Goal: Navigation & Orientation: Find specific page/section

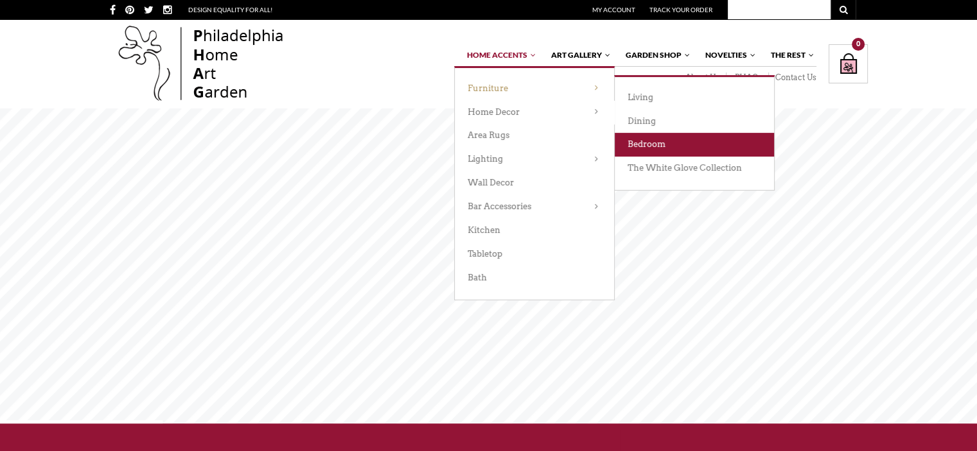
click at [641, 143] on link "Bedroom" at bounding box center [693, 145] width 159 height 24
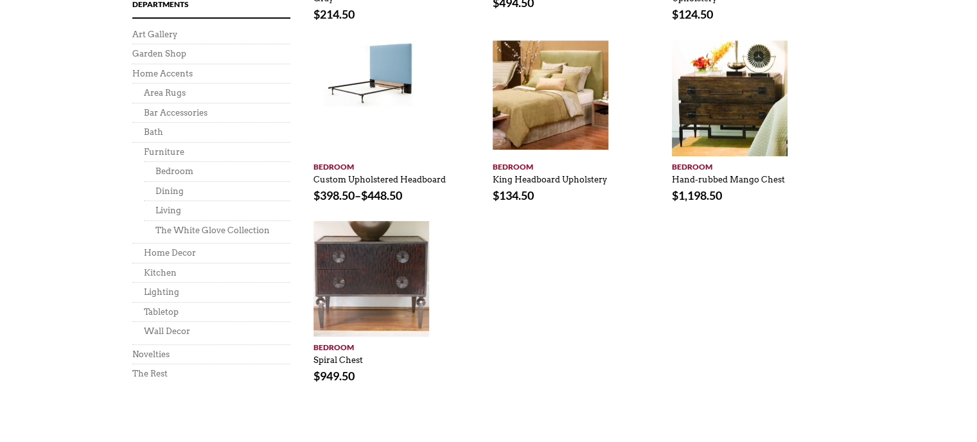
scroll to position [658, 0]
click at [199, 231] on link "The White Glove Collection" at bounding box center [212, 230] width 114 height 10
click at [162, 207] on link "Living" at bounding box center [168, 210] width 26 height 10
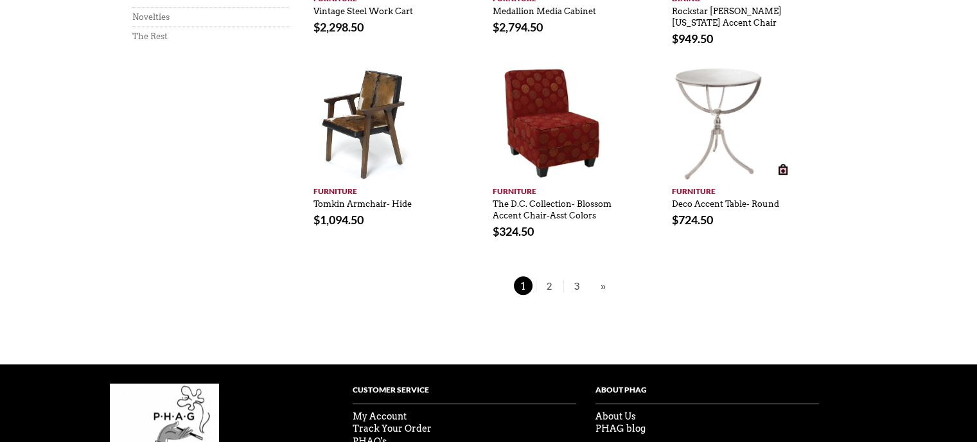
scroll to position [1009, 0]
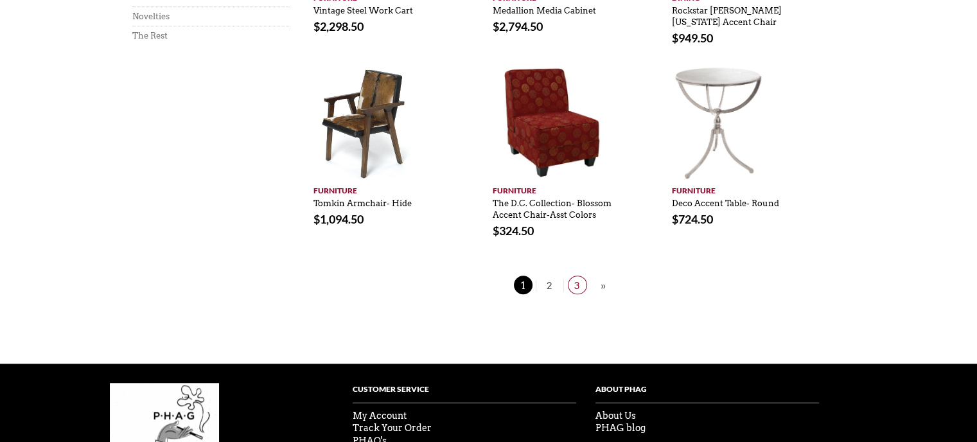
click at [586, 280] on link "3" at bounding box center [577, 285] width 28 height 12
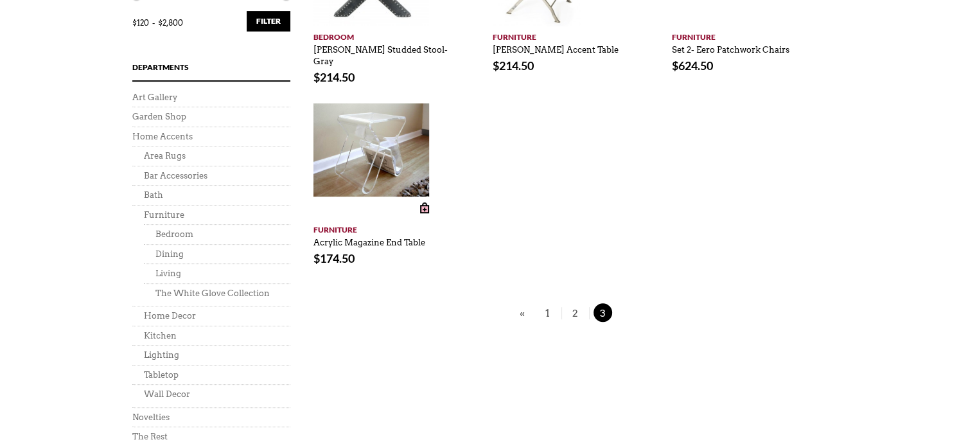
scroll to position [532, 0]
click at [570, 303] on span "2" at bounding box center [575, 312] width 19 height 19
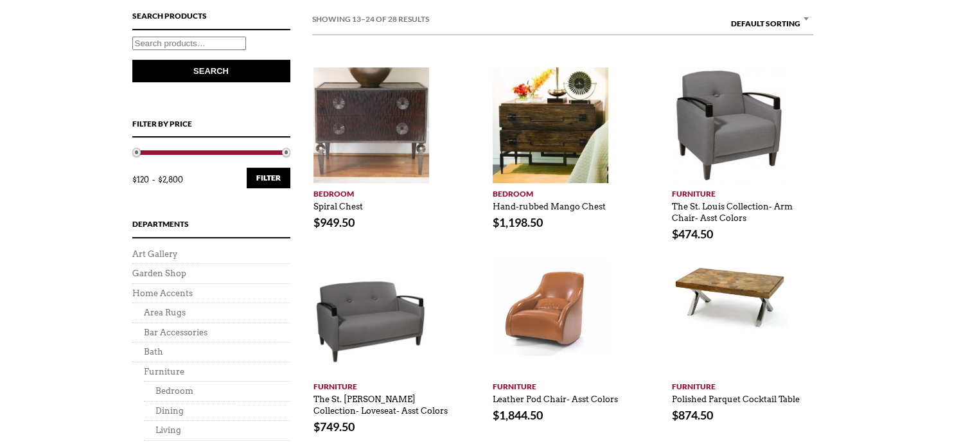
scroll to position [376, 0]
click at [179, 277] on link "Garden Shop" at bounding box center [159, 273] width 54 height 10
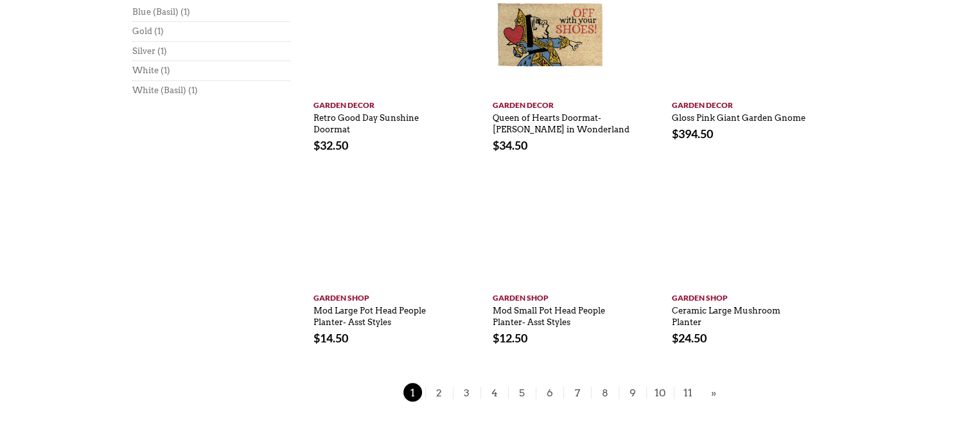
scroll to position [754, 0]
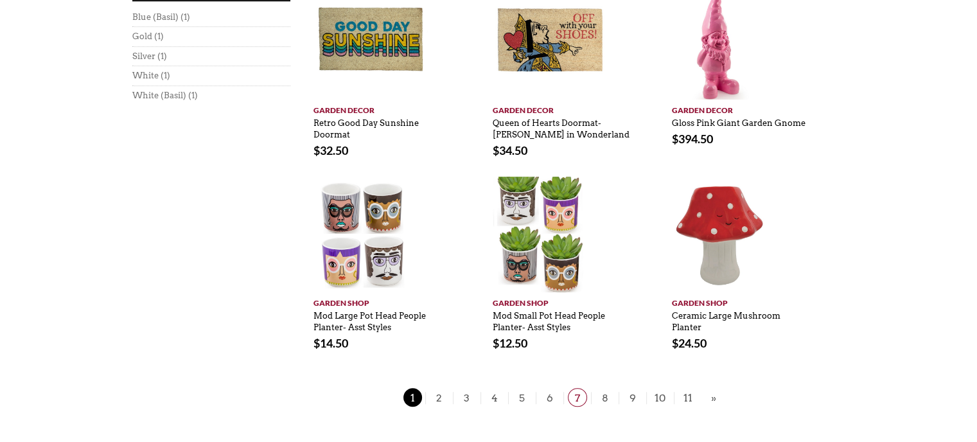
click at [580, 403] on span "7" at bounding box center [577, 397] width 19 height 19
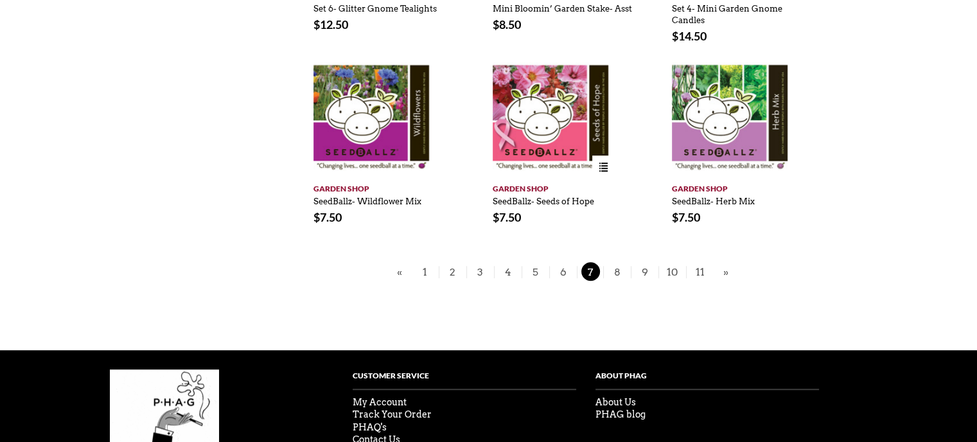
scroll to position [816, 0]
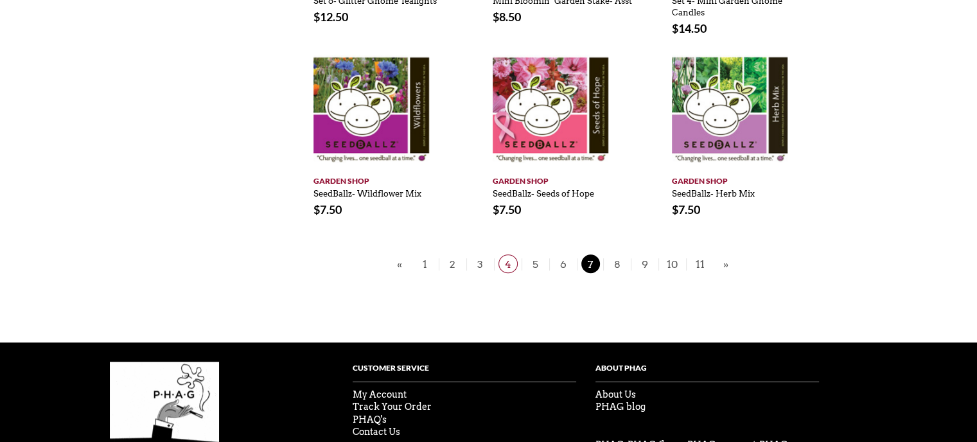
click at [509, 263] on span "4" at bounding box center [507, 263] width 19 height 19
